Goal: Information Seeking & Learning: Learn about a topic

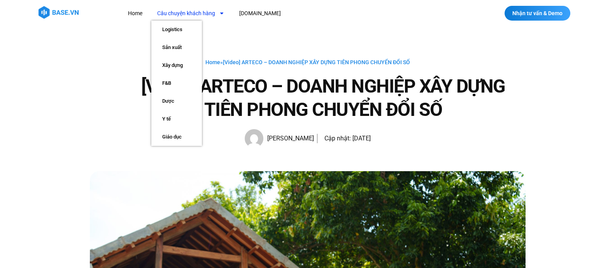
click at [177, 14] on link "Câu chuyện khách hàng" at bounding box center [190, 13] width 79 height 14
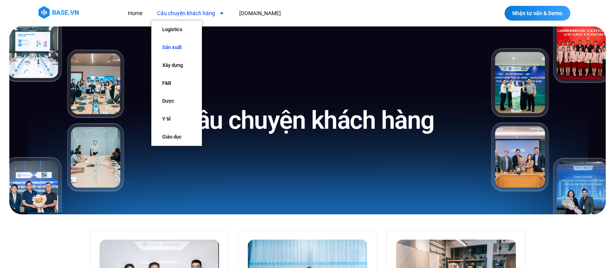
click at [176, 47] on link "Sản xuất" at bounding box center [176, 48] width 51 height 18
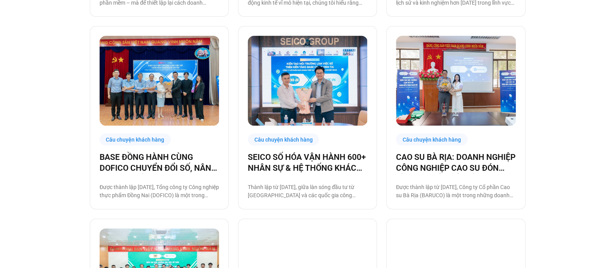
scroll to position [575, 0]
